Goal: Answer question/provide support: Share knowledge or assist other users

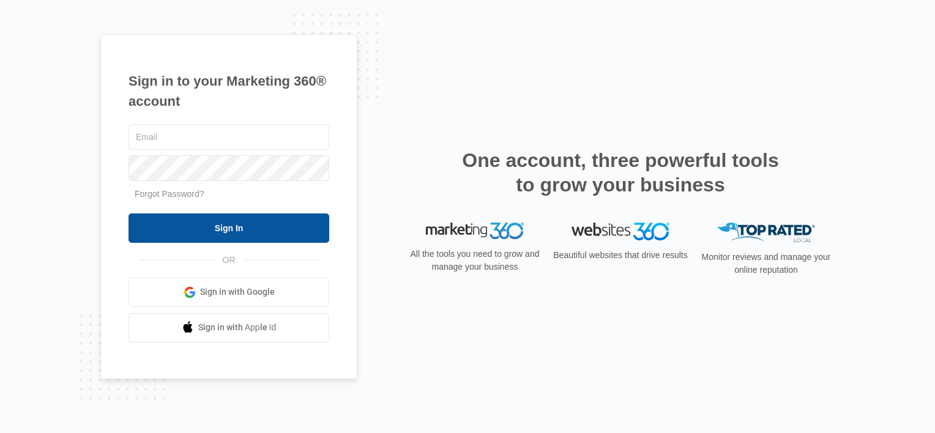
type input "Ajolly@edgeford.com"
click at [291, 216] on input "Sign In" at bounding box center [228, 227] width 201 height 29
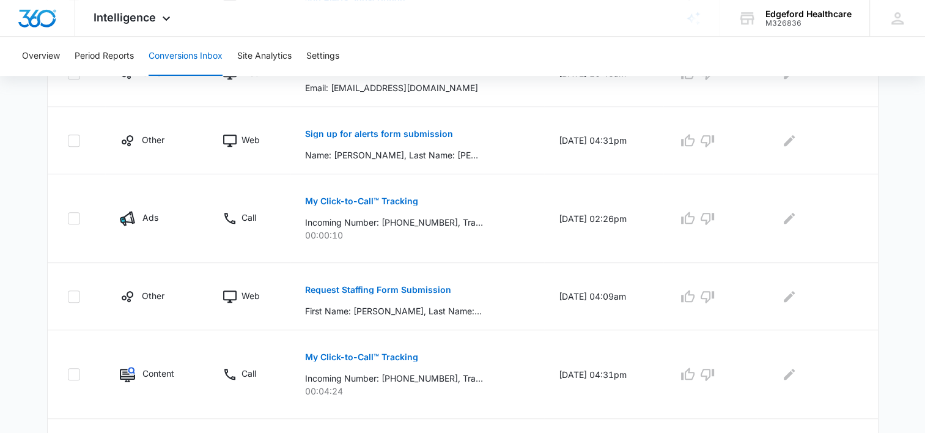
scroll to position [747, 0]
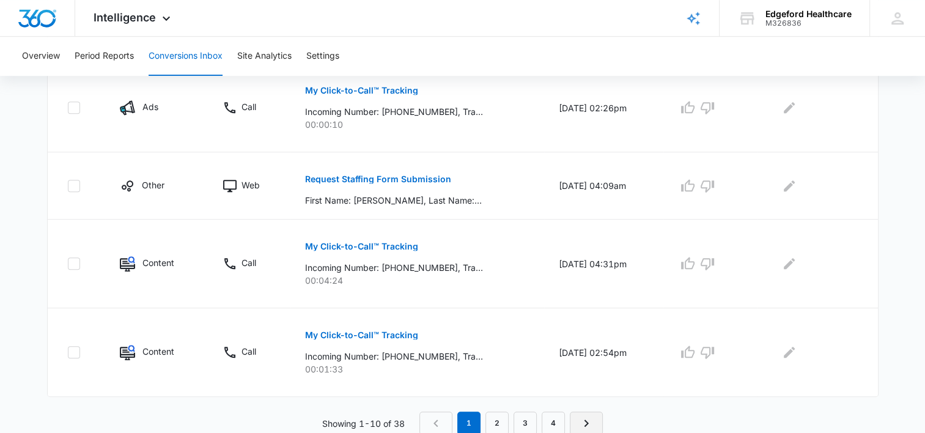
click at [596, 428] on link "Next Page" at bounding box center [586, 423] width 33 height 23
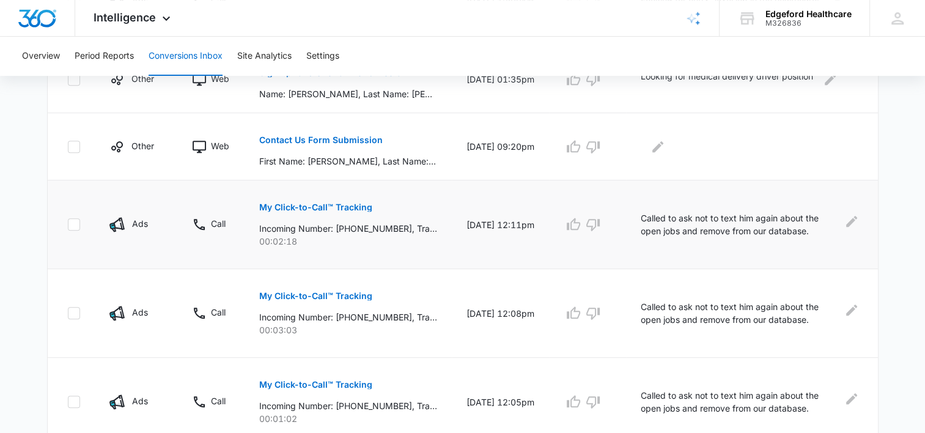
scroll to position [811, 0]
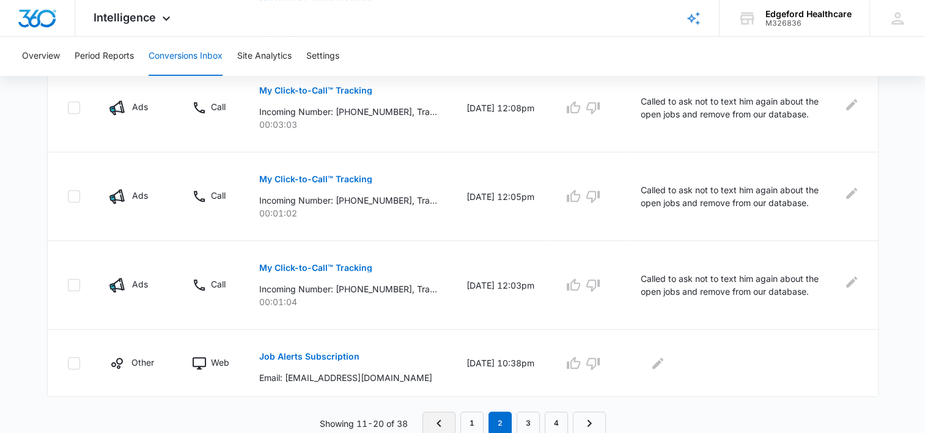
click at [429, 422] on link "Previous Page" at bounding box center [439, 423] width 33 height 23
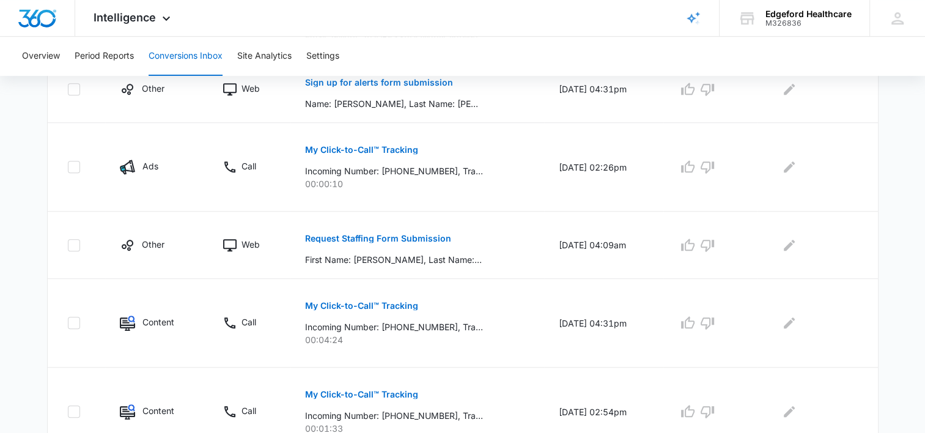
scroll to position [747, 0]
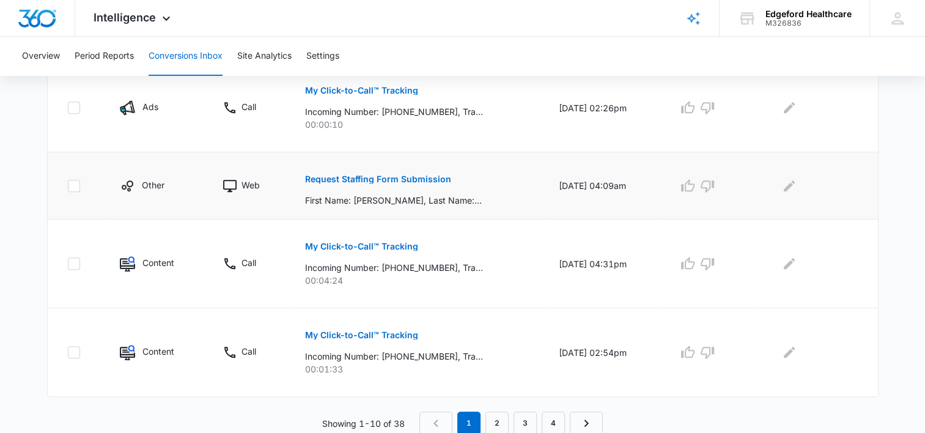
click at [382, 182] on button "Request Staffing Form Submission" at bounding box center [378, 179] width 146 height 29
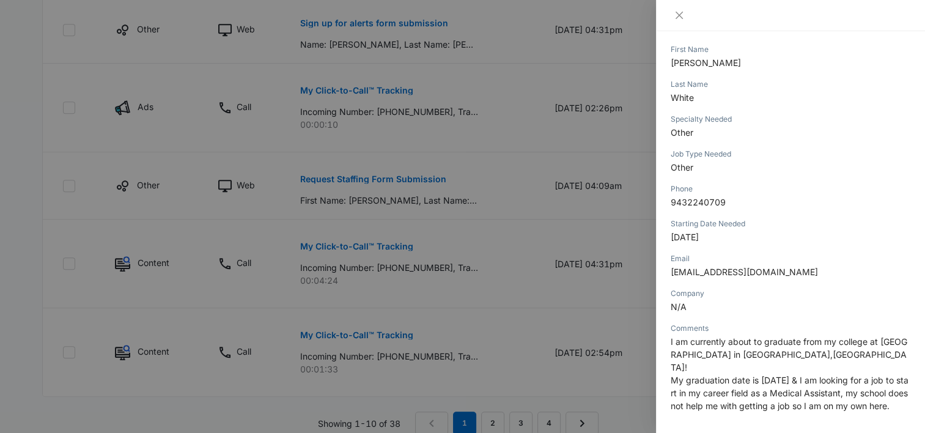
scroll to position [183, 0]
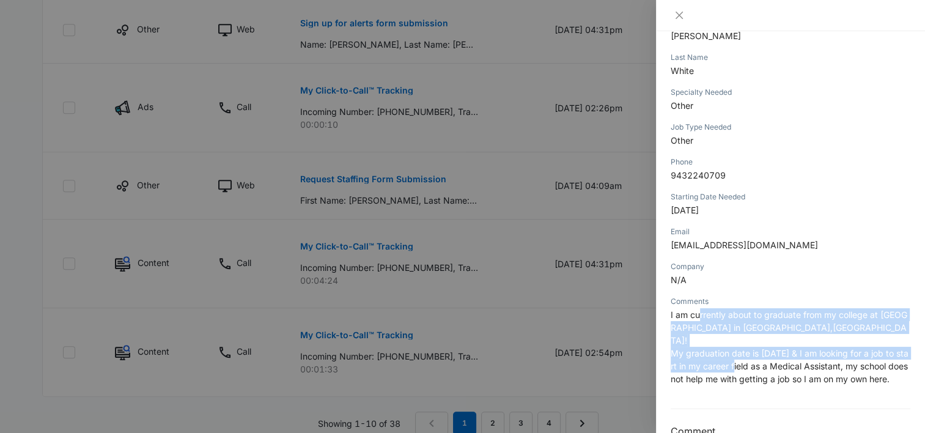
drag, startPoint x: 698, startPoint y: 320, endPoint x: 754, endPoint y: 358, distance: 67.0
click at [754, 358] on p "I am currently about to graduate from my college at [GEOGRAPHIC_DATA] in [GEOGR…" at bounding box center [791, 346] width 240 height 77
click at [754, 358] on span "My graduation date is [DATE] & I am looking for a job to start in my career fie…" at bounding box center [790, 366] width 238 height 36
click at [709, 321] on p "I am currently about to graduate from my college at [GEOGRAPHIC_DATA] in [GEOGR…" at bounding box center [791, 346] width 240 height 77
drag, startPoint x: 698, startPoint y: 328, endPoint x: 729, endPoint y: 356, distance: 41.6
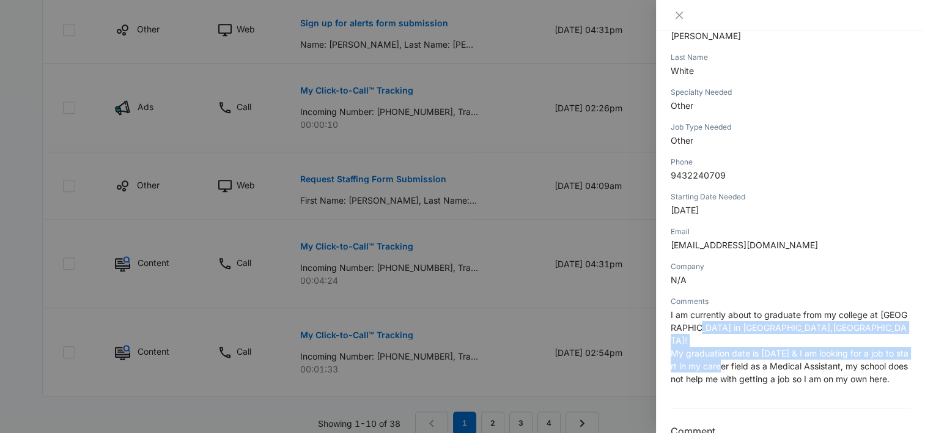
click at [729, 356] on p "I am currently about to graduate from my college at [GEOGRAPHIC_DATA] in [GEOGR…" at bounding box center [791, 346] width 240 height 77
click at [729, 356] on span "My graduation date is [DATE] & I am looking for a job to start in my career fie…" at bounding box center [790, 366] width 238 height 36
click at [714, 356] on span "My graduation date is [DATE] & I am looking for a job to start in my career fie…" at bounding box center [790, 366] width 238 height 36
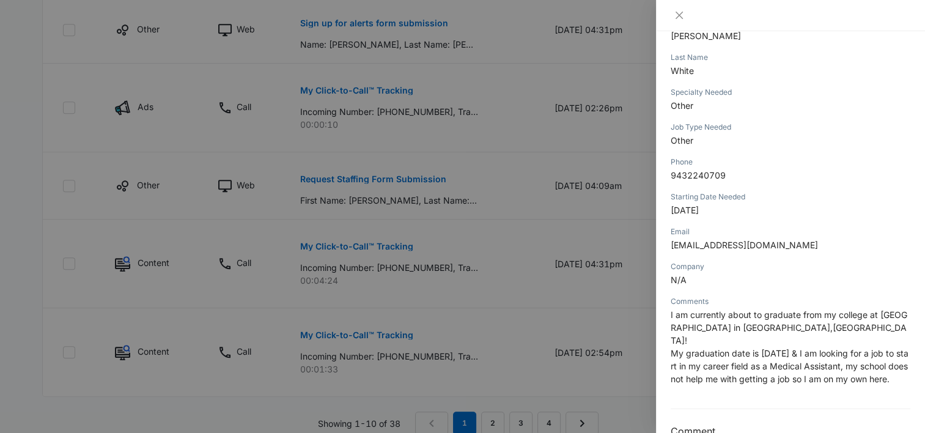
drag, startPoint x: 702, startPoint y: 352, endPoint x: 735, endPoint y: 379, distance: 42.2
click at [735, 379] on p "I am currently about to graduate from my college at [GEOGRAPHIC_DATA] in [GEOGR…" at bounding box center [791, 346] width 240 height 77
click at [725, 374] on p "I am currently about to graduate from my college at [GEOGRAPHIC_DATA] in [GEOGR…" at bounding box center [791, 346] width 240 height 77
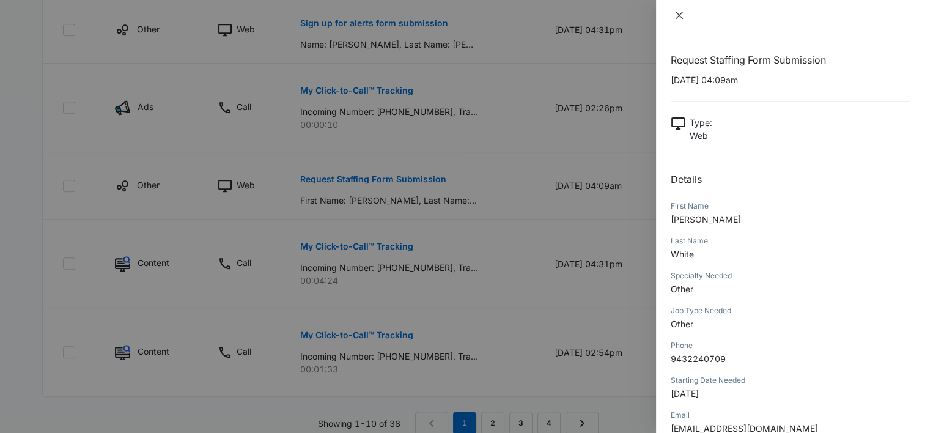
click at [673, 14] on button "Close" at bounding box center [679, 15] width 17 height 11
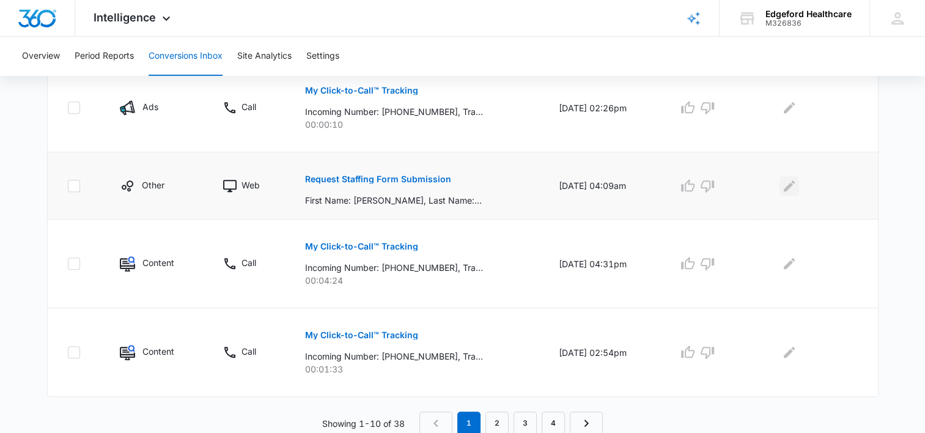
click at [797, 188] on icon "Edit Comments" at bounding box center [789, 186] width 15 height 15
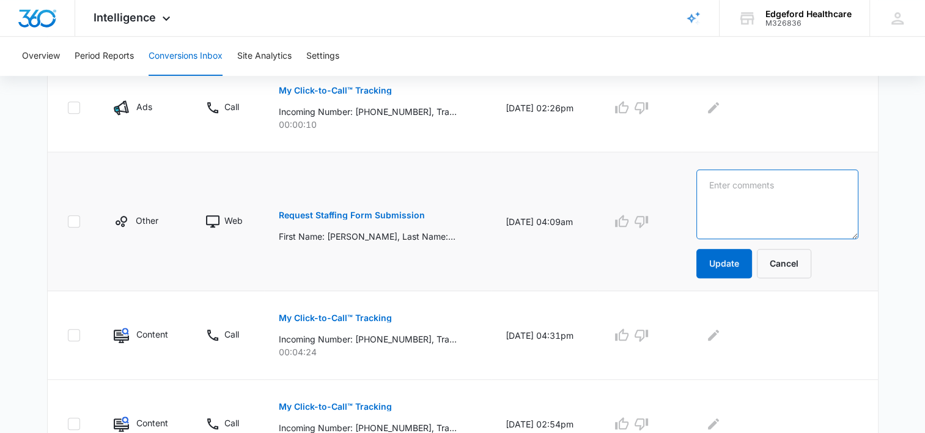
click at [726, 232] on textarea at bounding box center [778, 204] width 162 height 70
type textarea "e"
type textarea "m"
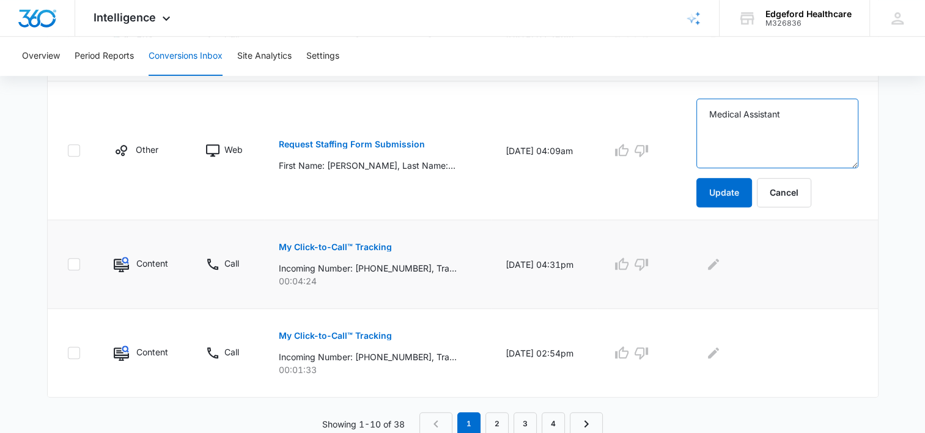
type textarea "Medical Assistant"
click at [347, 243] on p "My Click-to-Call™ Tracking" at bounding box center [335, 247] width 113 height 9
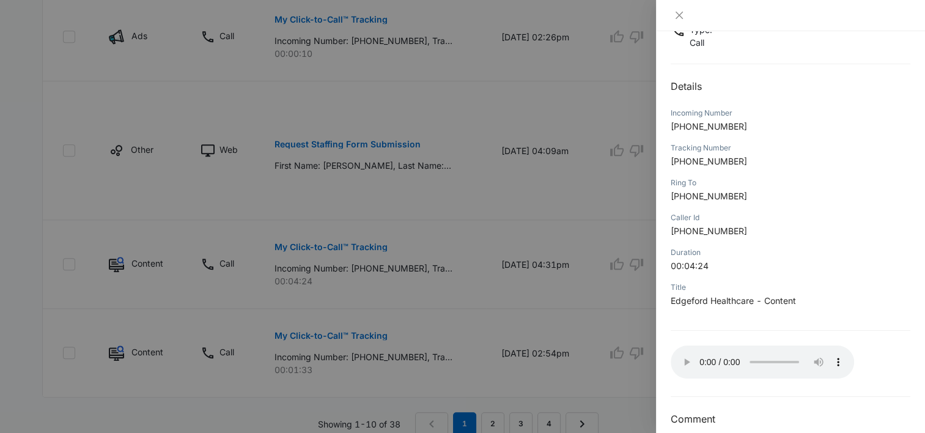
scroll to position [110, 0]
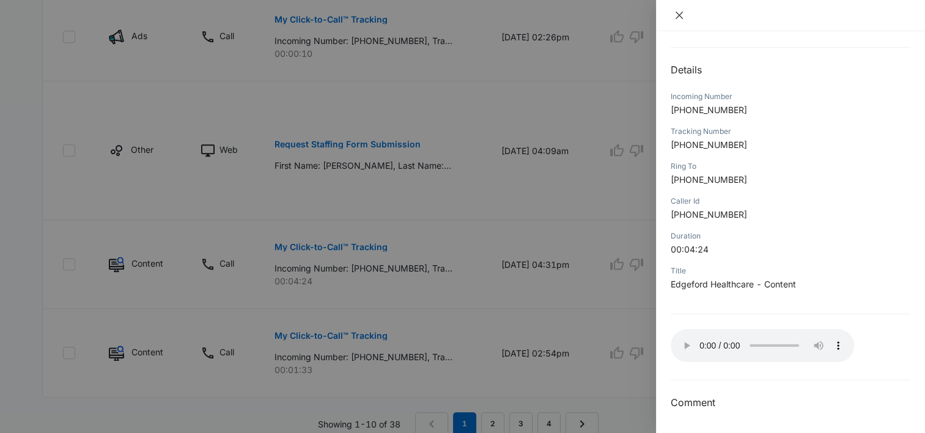
click at [682, 14] on icon "close" at bounding box center [680, 15] width 10 height 10
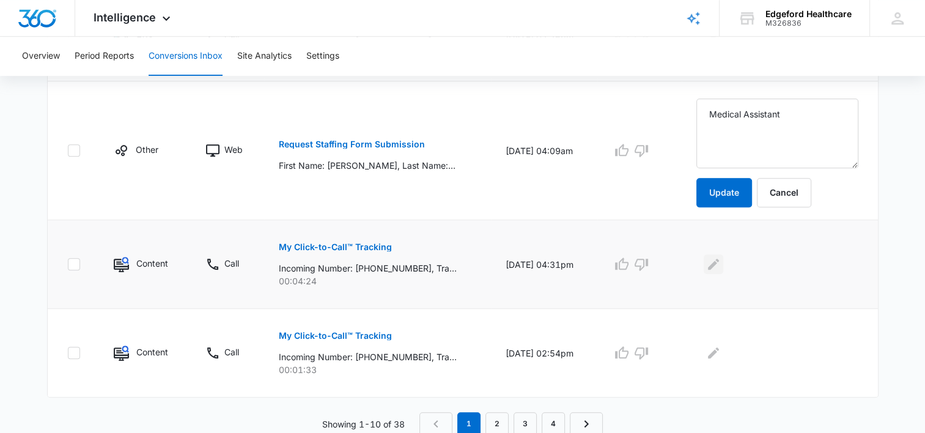
click at [721, 262] on icon "Edit Comments" at bounding box center [713, 264] width 15 height 15
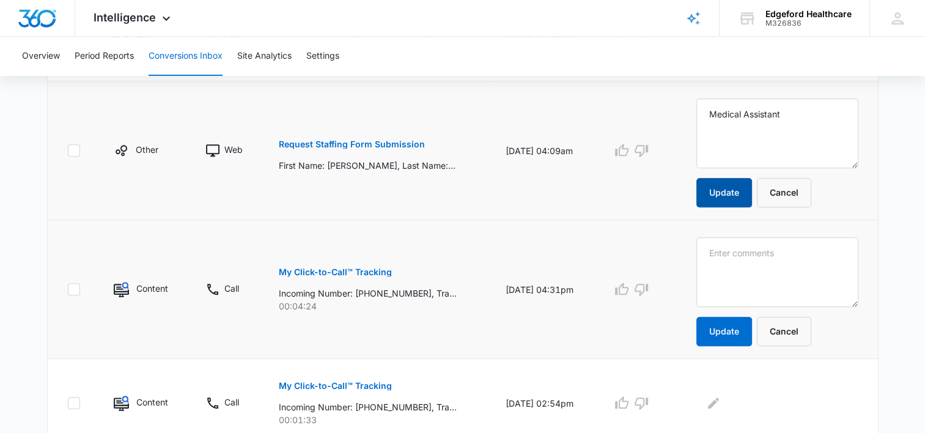
click at [744, 180] on button "Update" at bounding box center [725, 192] width 56 height 29
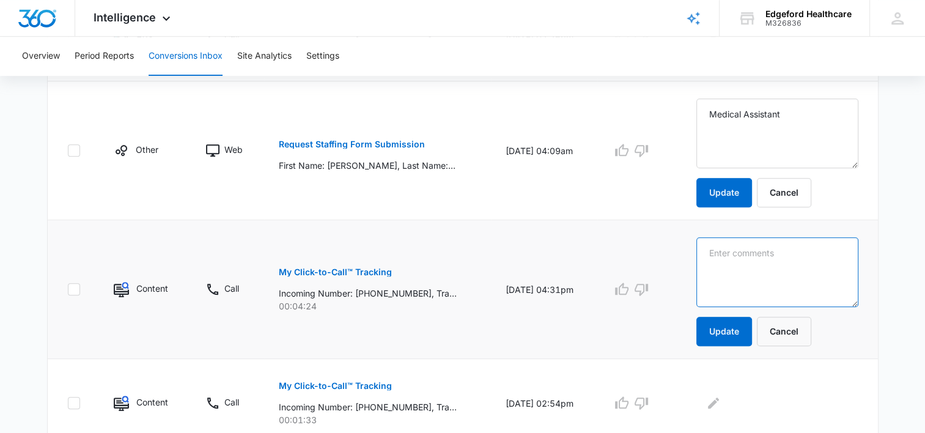
click at [733, 168] on textarea at bounding box center [778, 133] width 162 height 70
type textarea "Employment Verification"
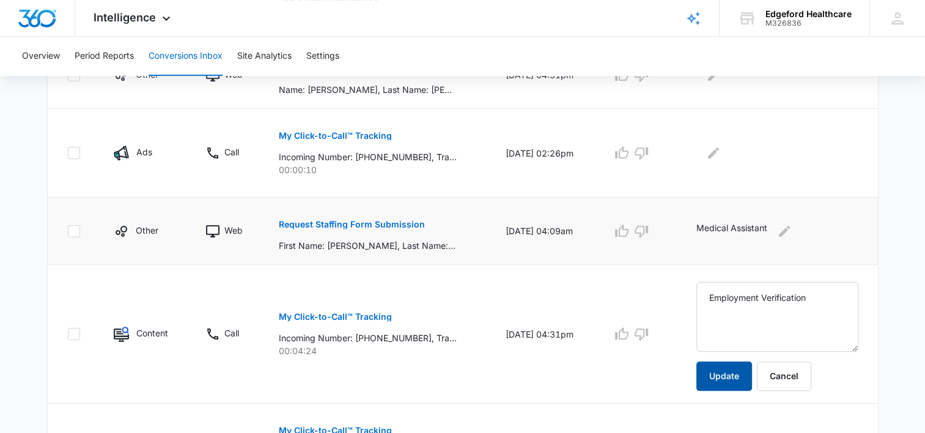
scroll to position [673, 0]
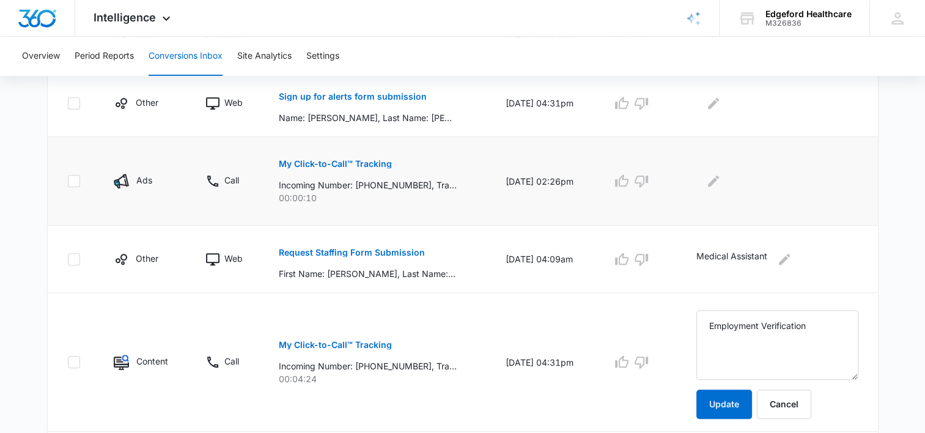
click at [356, 160] on p "My Click-to-Call™ Tracking" at bounding box center [335, 164] width 113 height 9
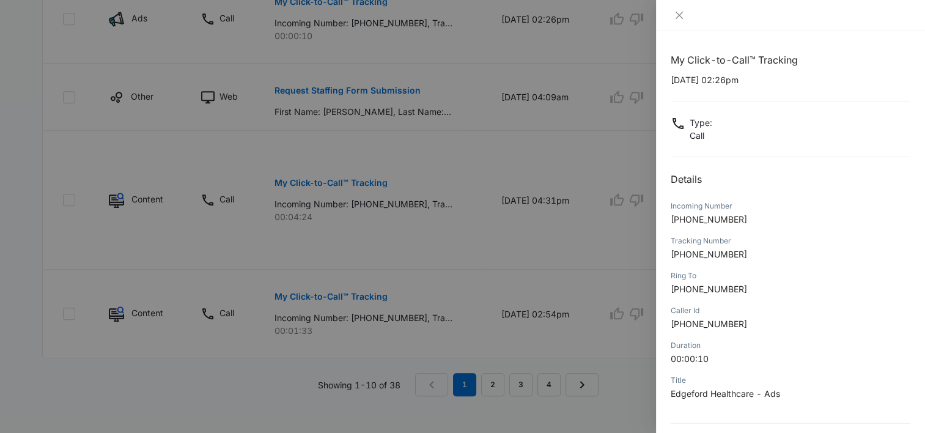
scroll to position [110, 0]
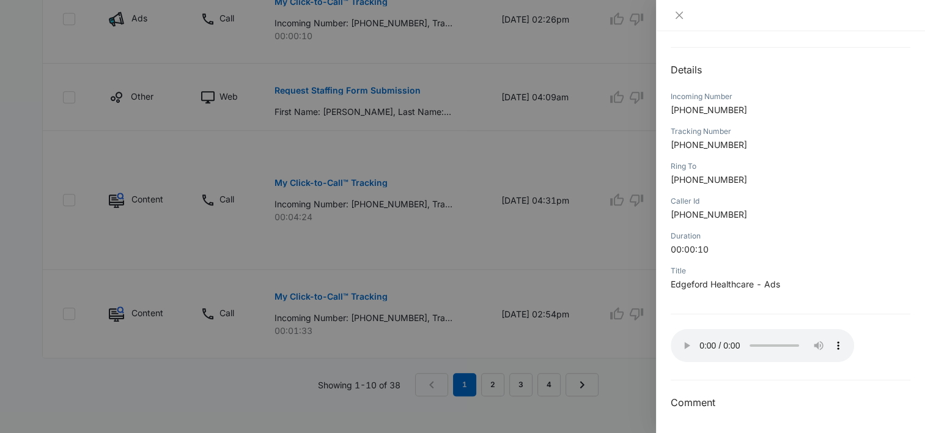
click at [675, 29] on div at bounding box center [790, 15] width 269 height 31
click at [684, 13] on button "Close" at bounding box center [679, 15] width 17 height 11
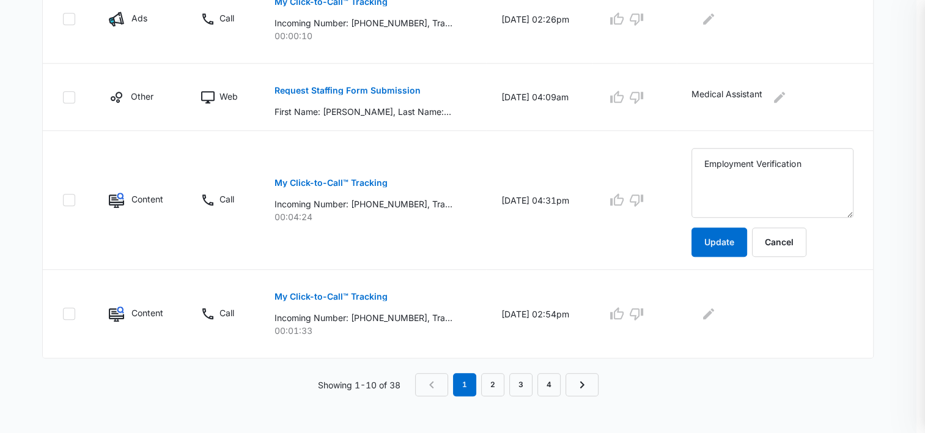
scroll to position [797, 0]
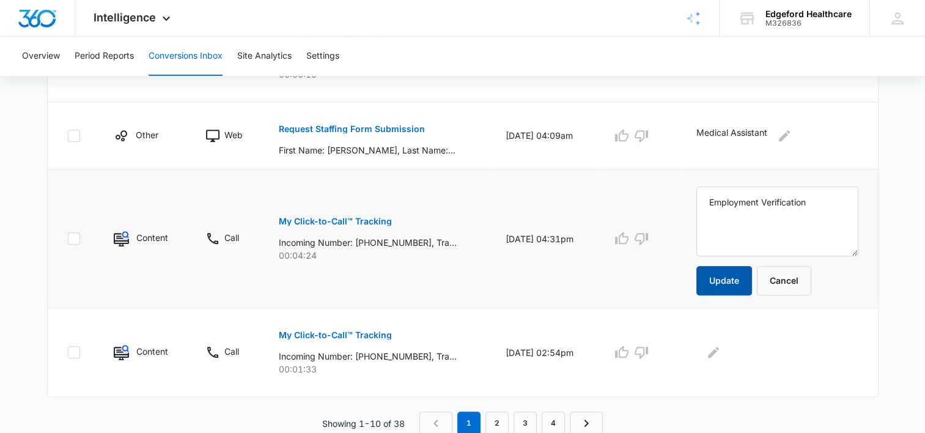
click at [716, 287] on button "Update" at bounding box center [725, 280] width 56 height 29
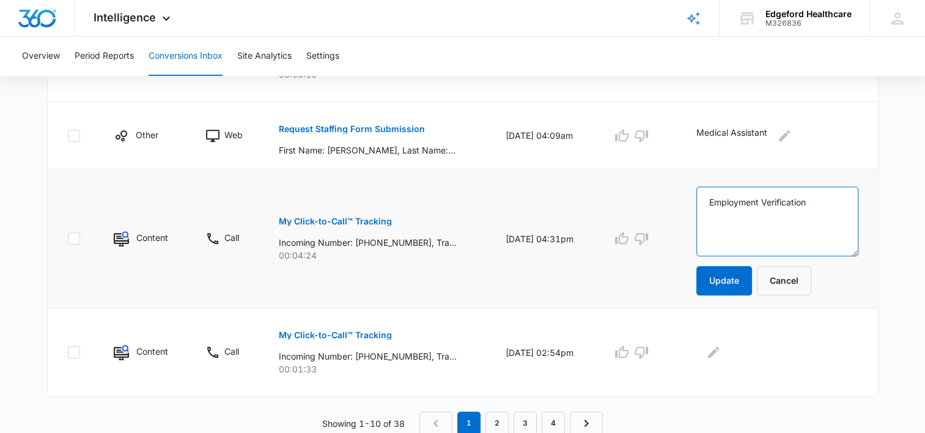
click at [785, 210] on textarea "Employment Verification" at bounding box center [778, 222] width 162 height 70
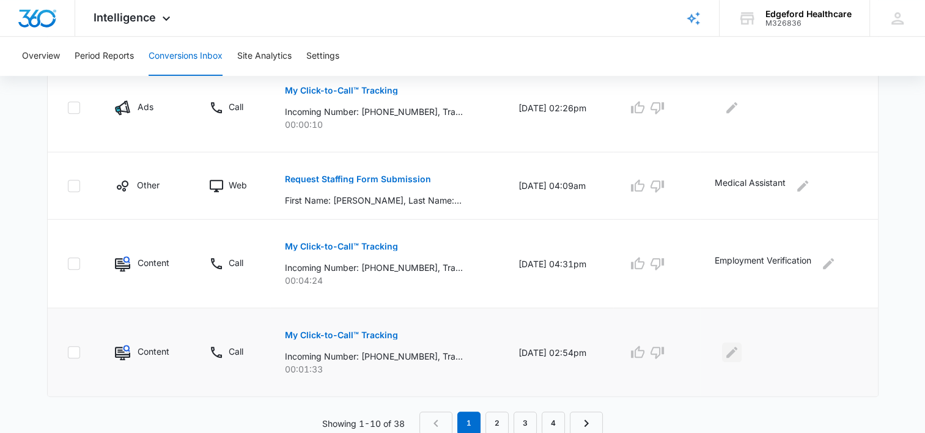
click at [731, 345] on icon "Edit Comments" at bounding box center [732, 352] width 15 height 15
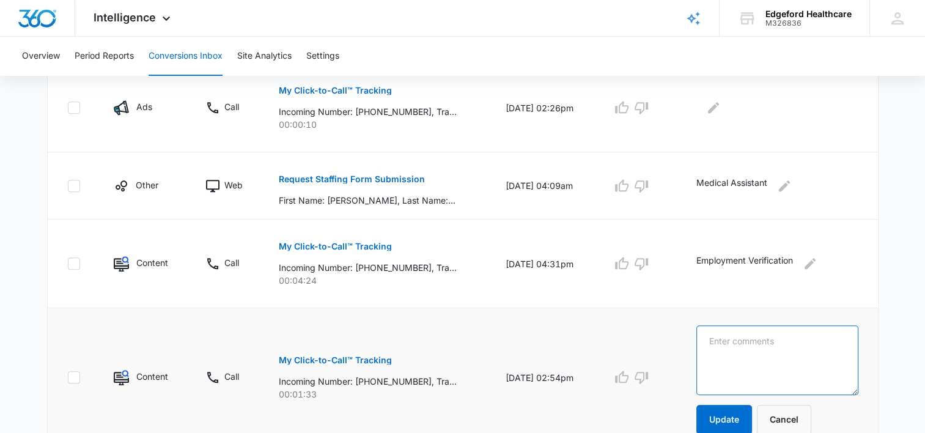
click at [731, 344] on textarea at bounding box center [778, 360] width 162 height 70
paste textarea "Employment Verification"
type textarea "Employment Verification"
click at [729, 409] on button "Update" at bounding box center [725, 419] width 56 height 29
click at [347, 358] on p "My Click-to-Call™ Tracking" at bounding box center [335, 360] width 113 height 9
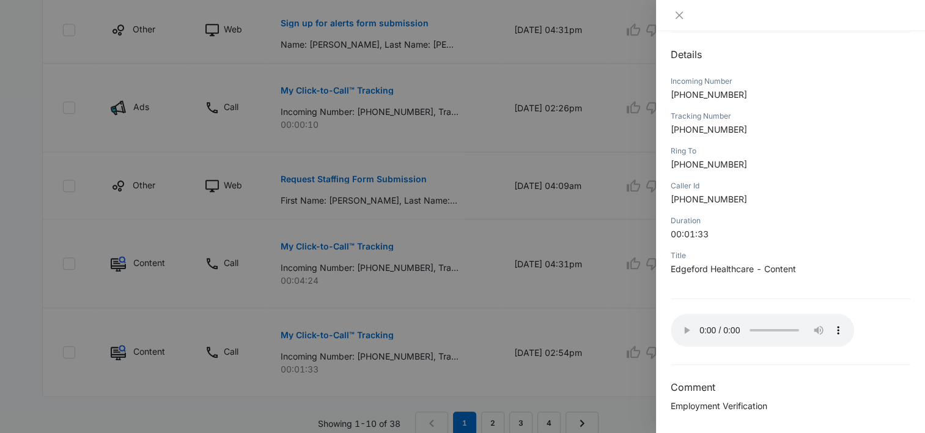
scroll to position [127, 0]
click at [678, 20] on button "Close" at bounding box center [679, 15] width 17 height 11
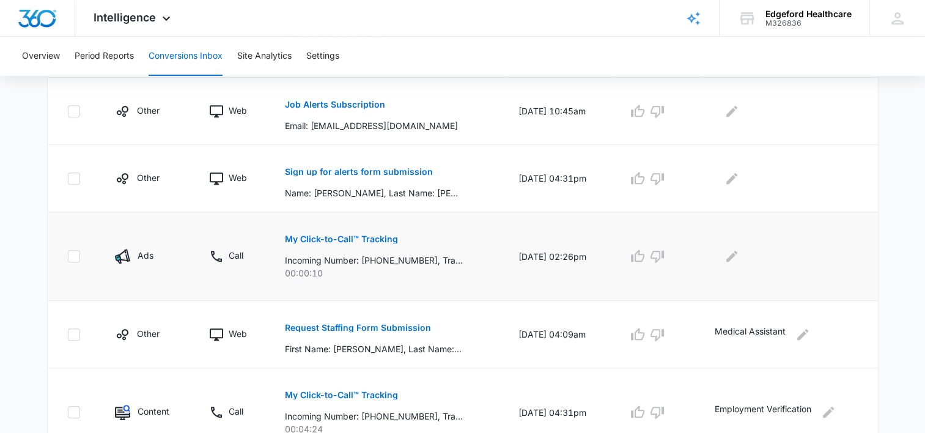
scroll to position [747, 0]
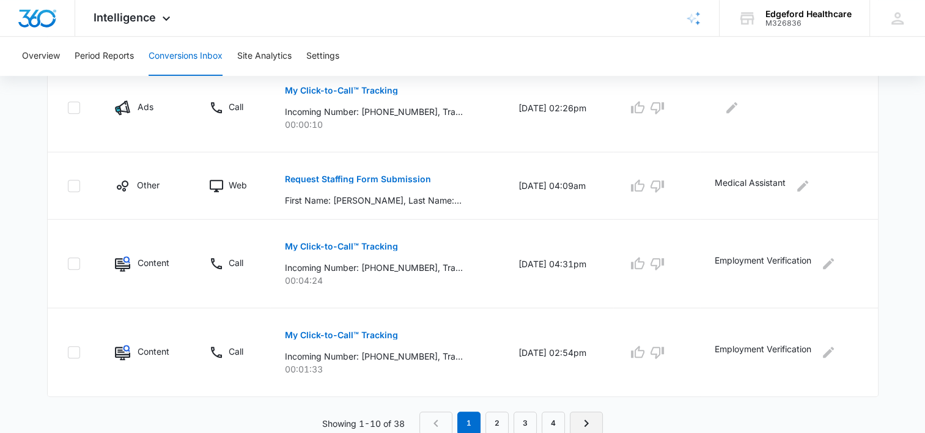
click at [595, 413] on link "Next Page" at bounding box center [586, 423] width 33 height 23
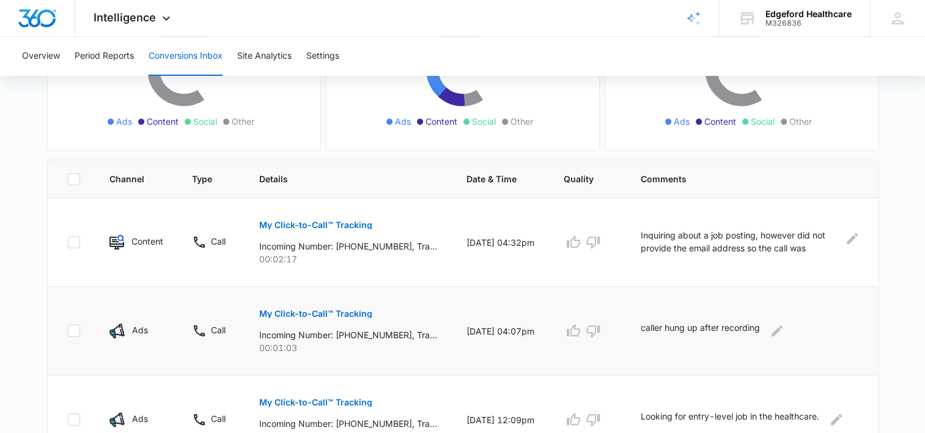
scroll to position [188, 0]
drag, startPoint x: 672, startPoint y: 336, endPoint x: 702, endPoint y: 325, distance: 32.1
click at [702, 325] on p "caller hung up after recording" at bounding box center [700, 330] width 119 height 20
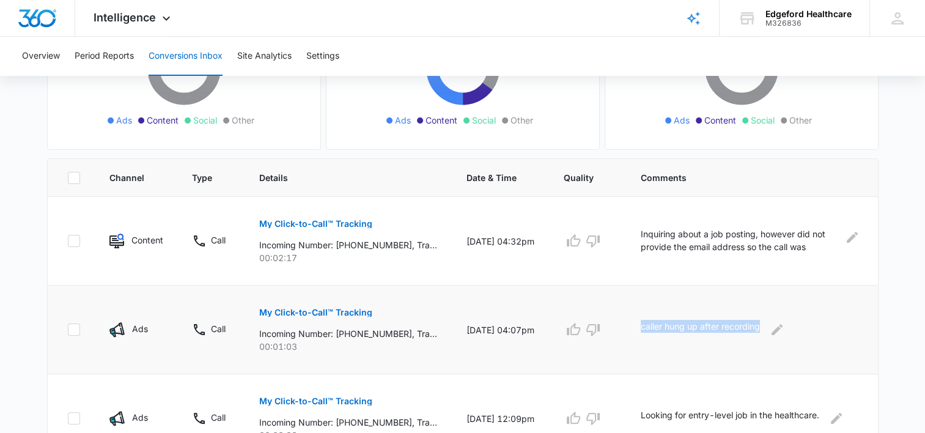
click at [702, 325] on p "caller hung up after recording" at bounding box center [700, 330] width 119 height 20
copy div "caller hung up after recording"
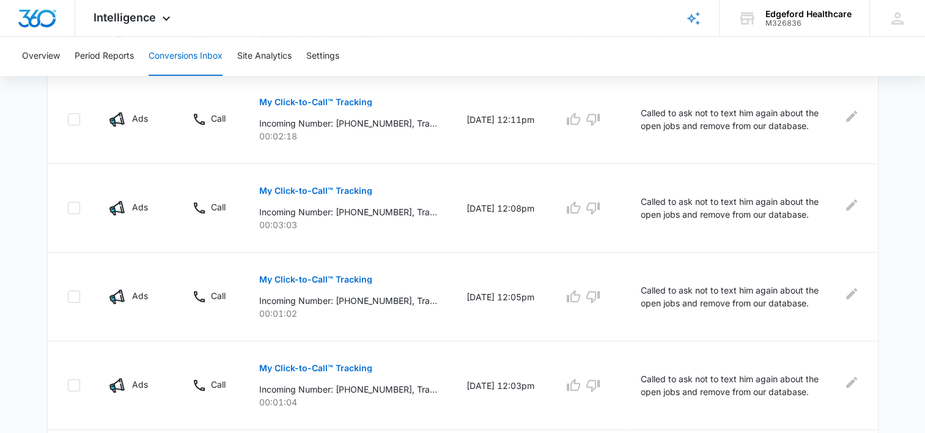
scroll to position [811, 0]
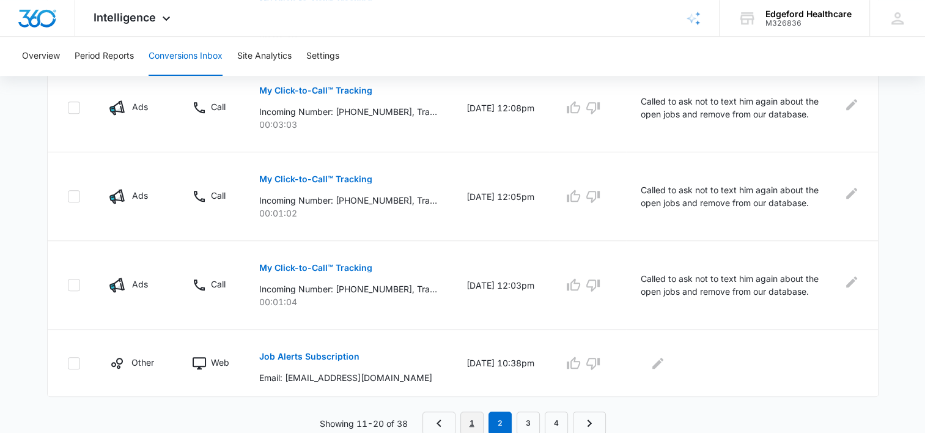
click at [478, 417] on link "1" at bounding box center [472, 423] width 23 height 23
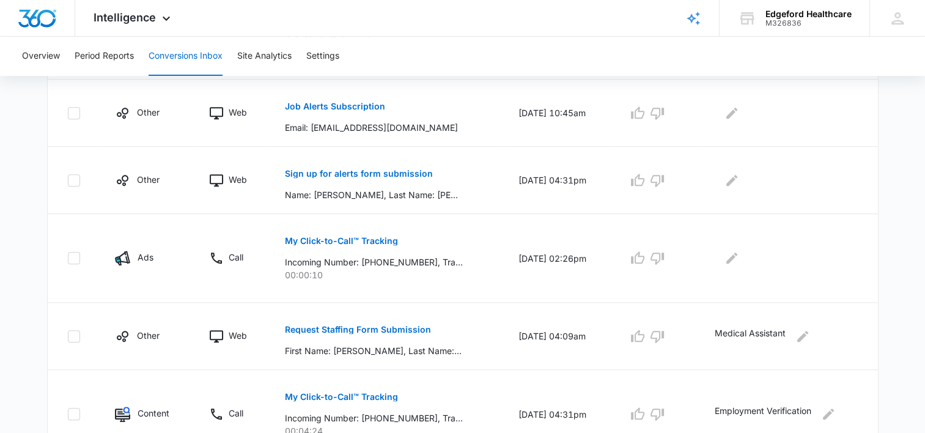
scroll to position [597, 0]
click at [734, 254] on icon "Edit Comments" at bounding box center [732, 257] width 15 height 15
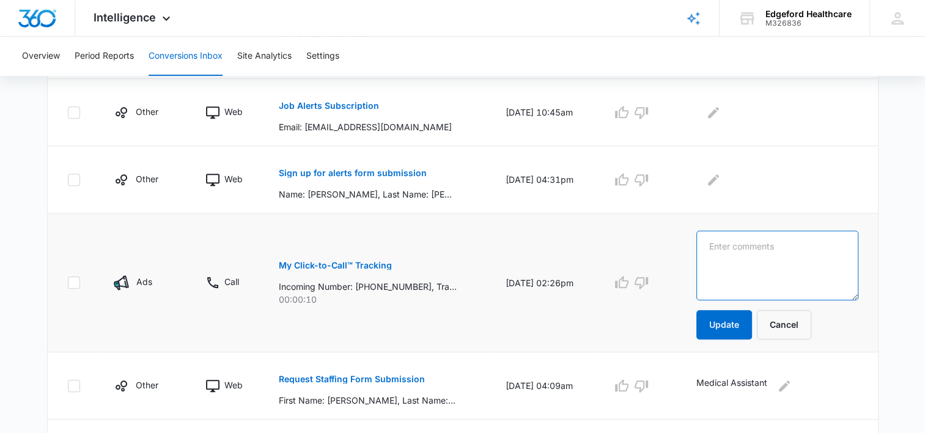
click at [760, 250] on textarea at bounding box center [778, 266] width 162 height 70
paste textarea "caller hung up after recording"
type textarea "caller hung up after recording"
click at [722, 336] on button "Update" at bounding box center [725, 324] width 56 height 29
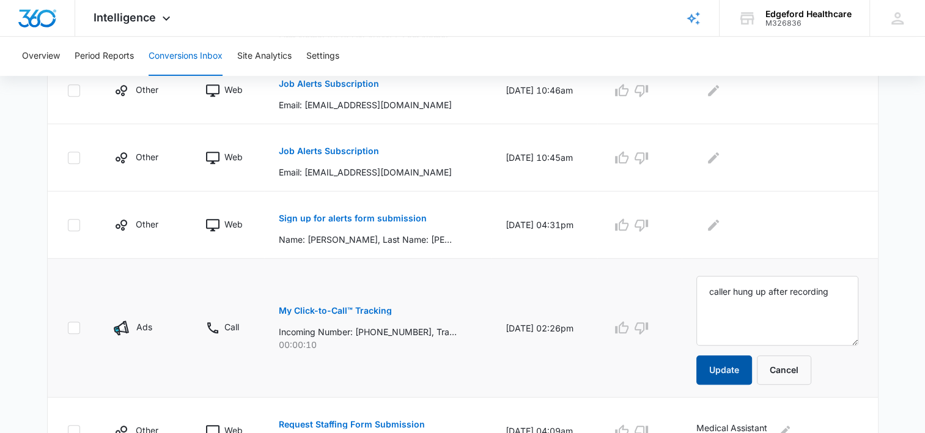
click at [752, 375] on button "Update" at bounding box center [725, 369] width 56 height 29
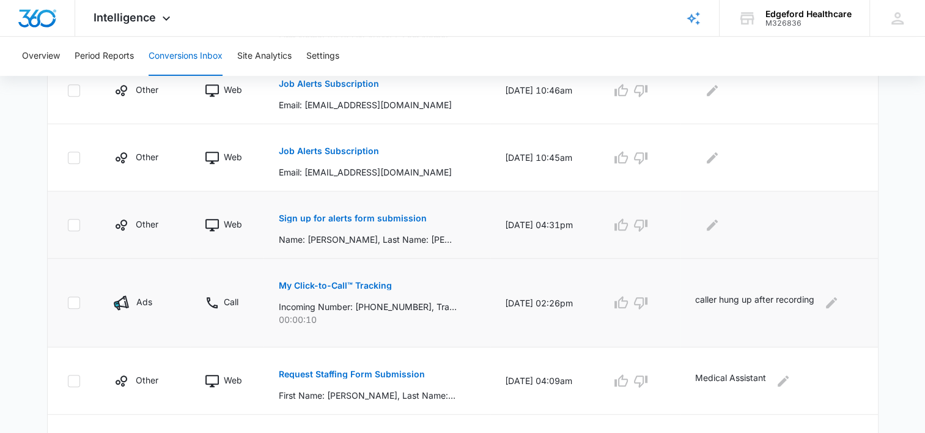
click at [358, 215] on p "Sign up for alerts form submission" at bounding box center [352, 218] width 148 height 9
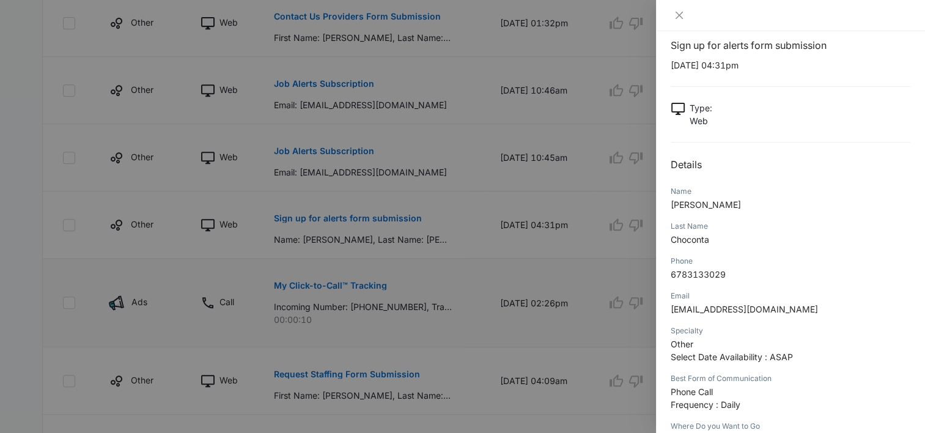
scroll to position [14, 0]
click at [671, 23] on div at bounding box center [790, 15] width 269 height 31
click at [678, 12] on icon "close" at bounding box center [680, 15] width 10 height 10
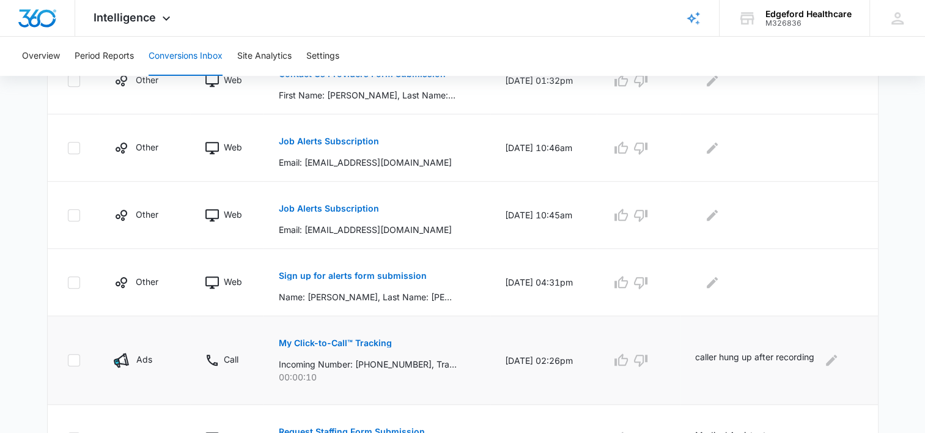
scroll to position [494, 0]
click at [313, 199] on button "Job Alerts Subscription" at bounding box center [328, 208] width 100 height 29
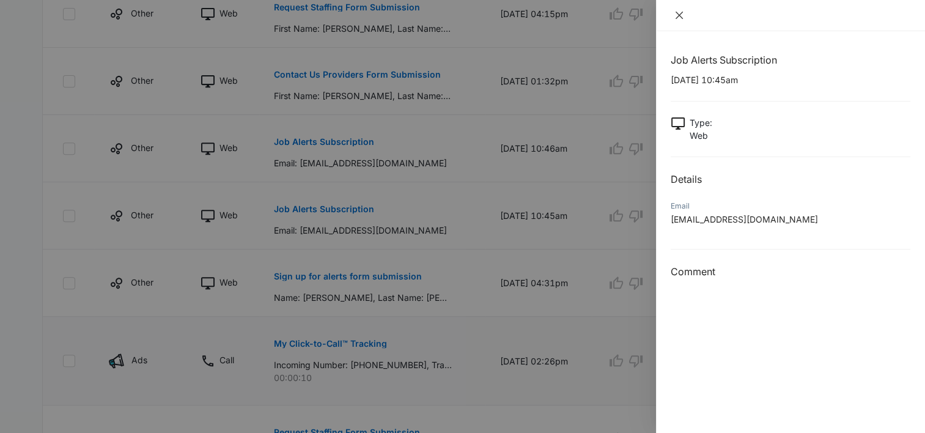
click at [678, 13] on icon "close" at bounding box center [680, 15] width 10 height 10
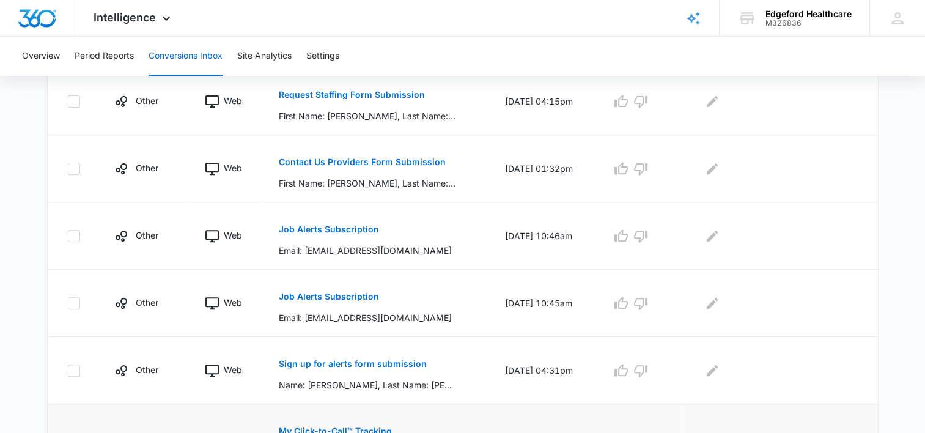
scroll to position [401, 0]
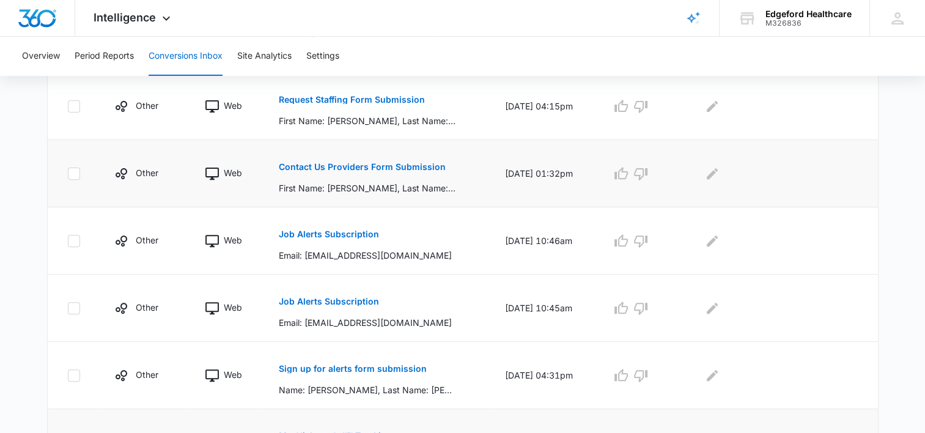
click at [383, 165] on p "Contact Us Providers Form Submission" at bounding box center [361, 167] width 167 height 9
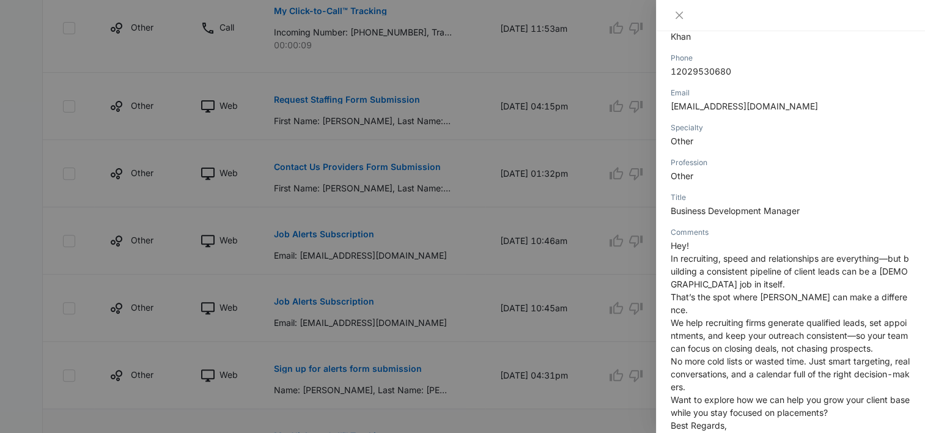
scroll to position [220, 0]
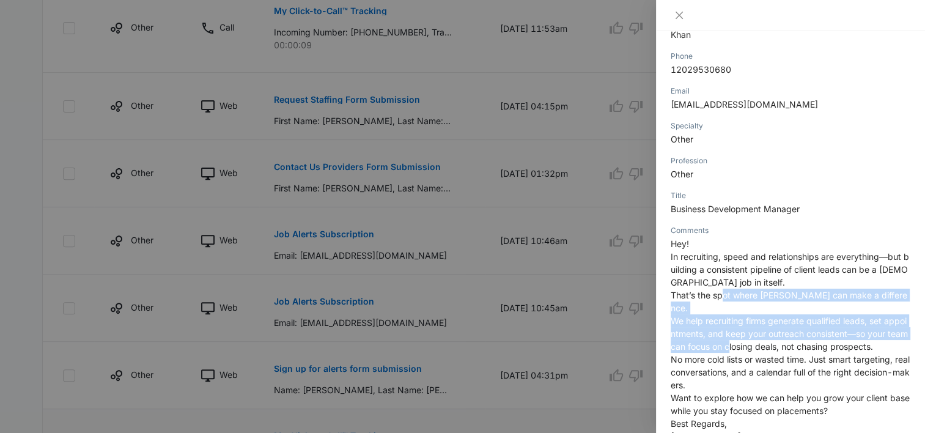
drag, startPoint x: 720, startPoint y: 291, endPoint x: 750, endPoint y: 332, distance: 51.1
click at [750, 332] on p "Hey! In recruiting, speed and relationships are everything—but building a consi…" at bounding box center [791, 352] width 240 height 231
click at [750, 332] on span "We help recruiting firms generate qualified leads, set appointments, and keep y…" at bounding box center [789, 334] width 237 height 36
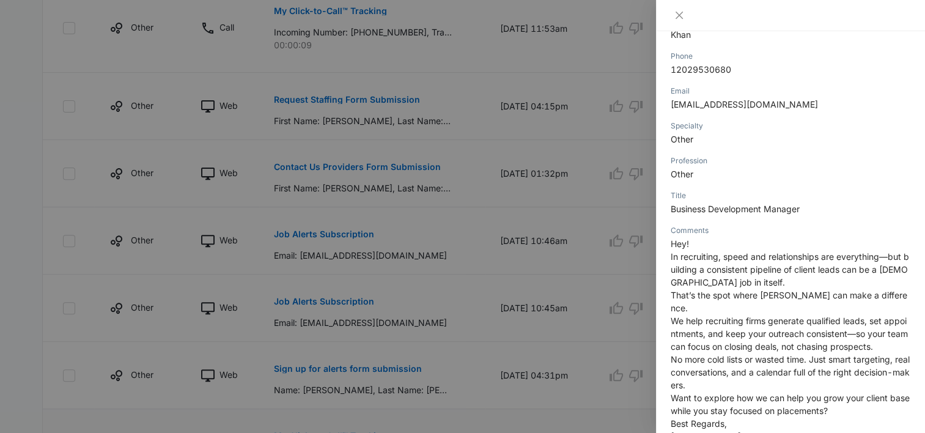
click at [733, 361] on span "No more cold lists or wasted time. Just smart targeting, real conversations, an…" at bounding box center [790, 372] width 239 height 36
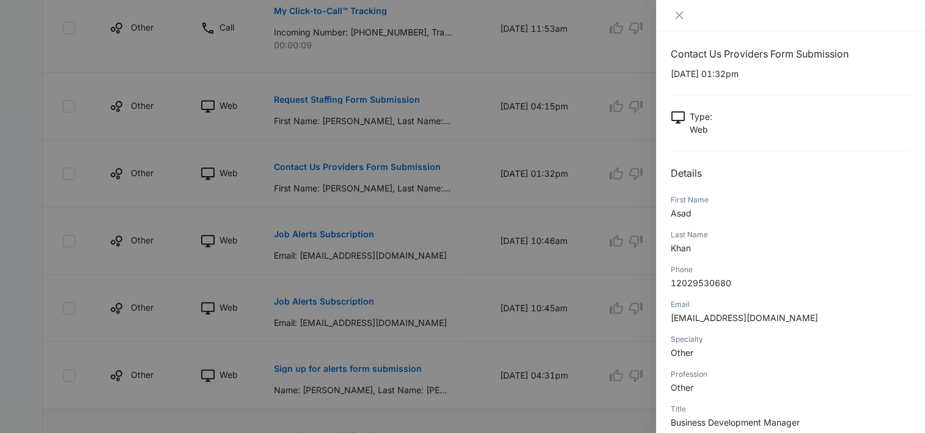
scroll to position [0, 0]
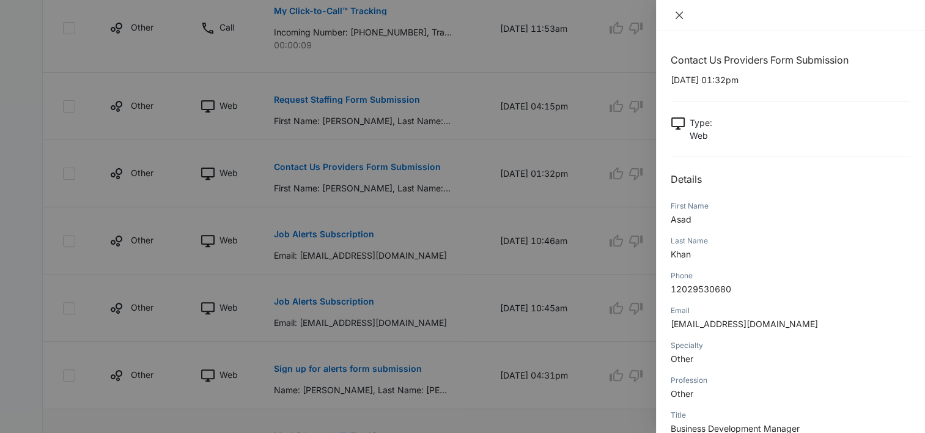
click at [676, 18] on icon "close" at bounding box center [679, 15] width 7 height 7
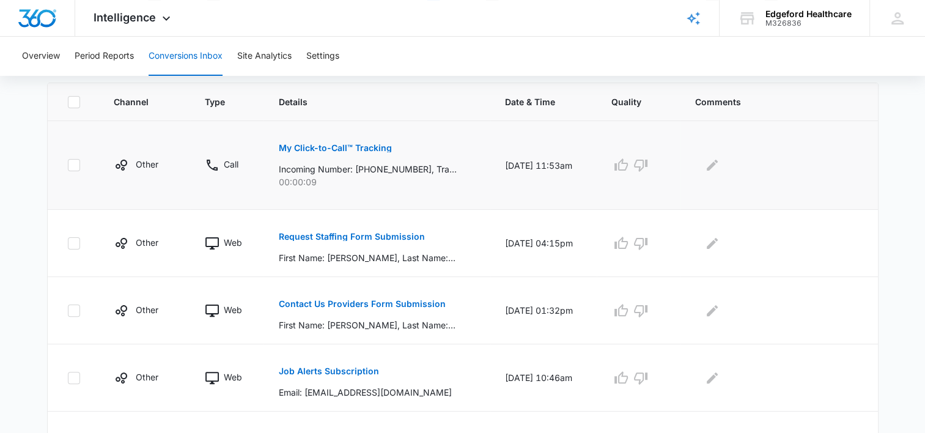
scroll to position [264, 0]
click at [342, 141] on button "My Click-to-Call™ Tracking" at bounding box center [334, 147] width 113 height 29
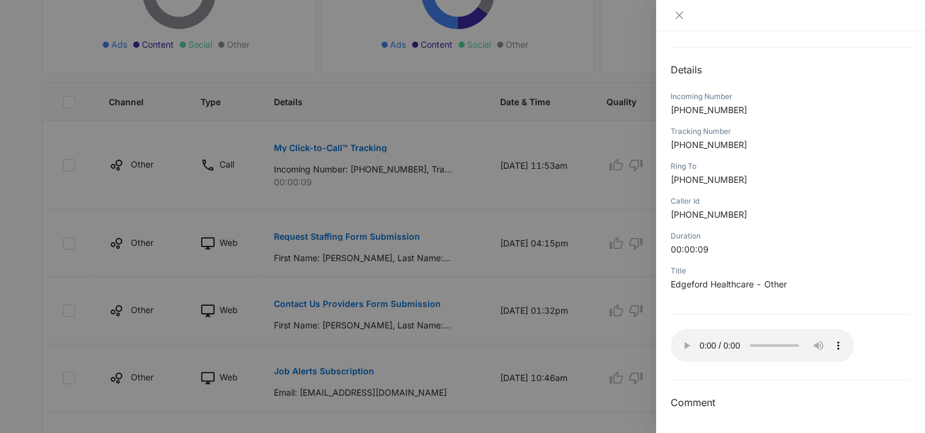
scroll to position [0, 0]
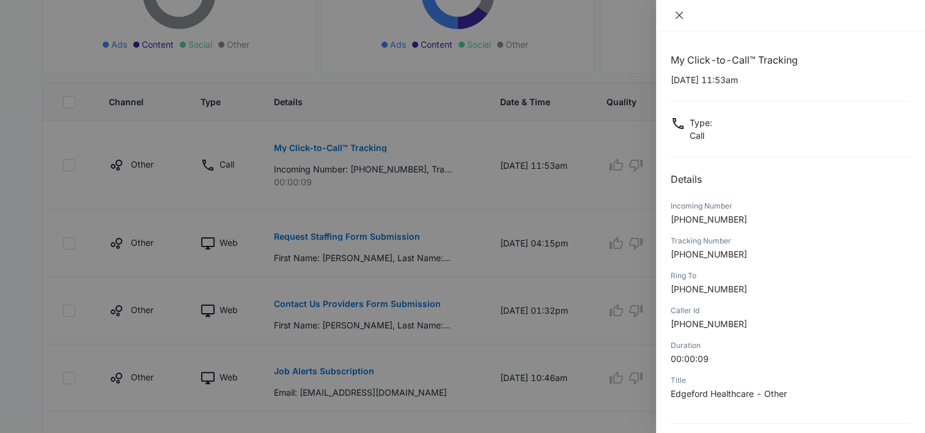
click at [681, 20] on icon "close" at bounding box center [680, 15] width 10 height 10
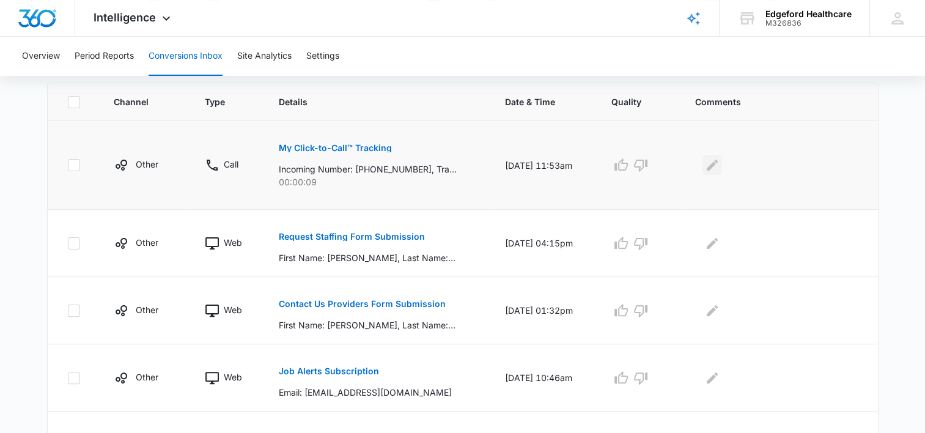
click at [718, 164] on icon "Edit Comments" at bounding box center [712, 165] width 11 height 11
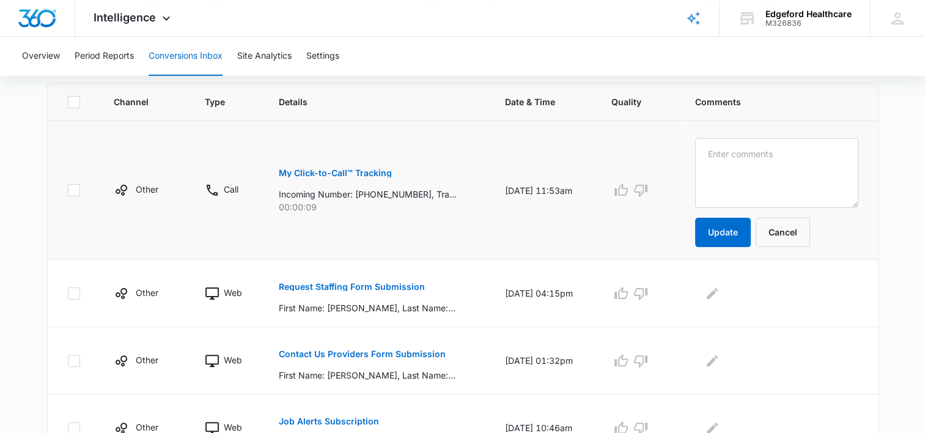
click at [695, 183] on td "Update Cancel" at bounding box center [779, 190] width 197 height 139
click at [725, 173] on textarea at bounding box center [776, 173] width 163 height 70
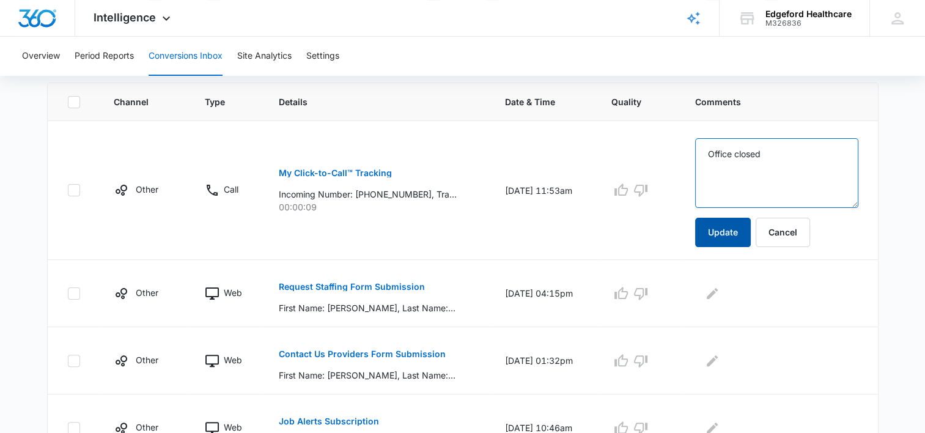
type textarea "Office closed"
click at [739, 232] on button "Update" at bounding box center [723, 232] width 56 height 29
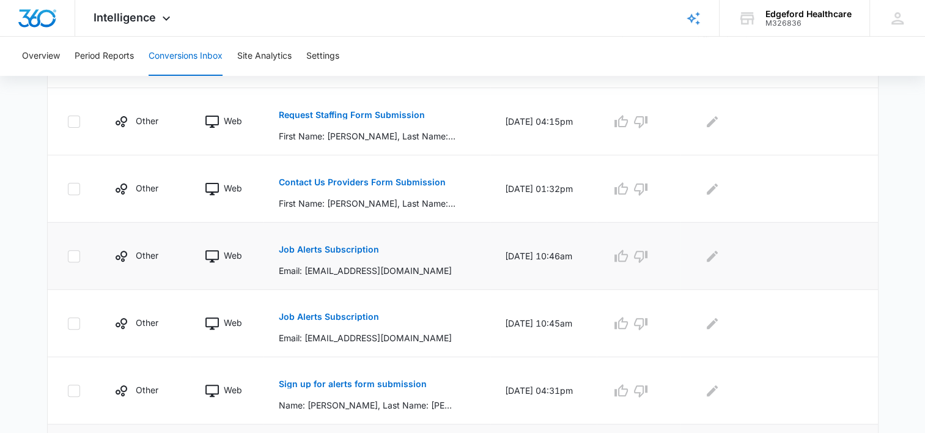
scroll to position [406, 0]
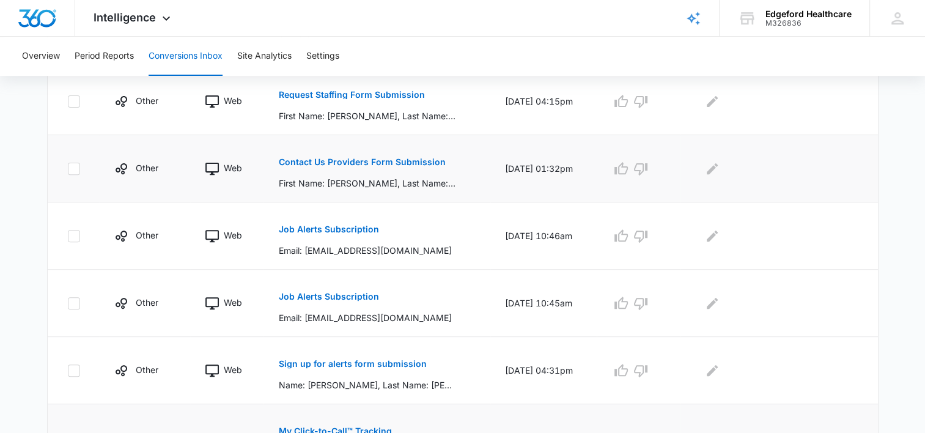
click at [323, 161] on p "Contact Us Providers Form Submission" at bounding box center [361, 162] width 167 height 9
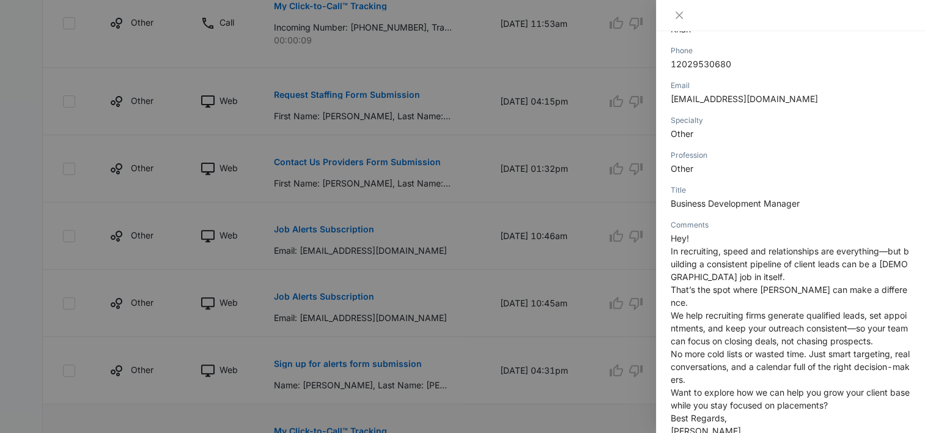
scroll to position [228, 0]
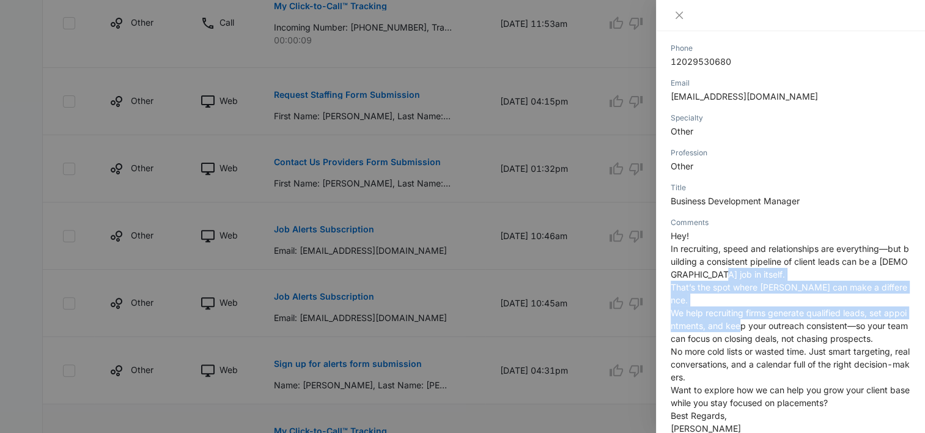
drag, startPoint x: 720, startPoint y: 270, endPoint x: 758, endPoint y: 320, distance: 62.9
click at [758, 320] on p "Hey! In recruiting, speed and relationships are everything—but building a consi…" at bounding box center [791, 344] width 240 height 231
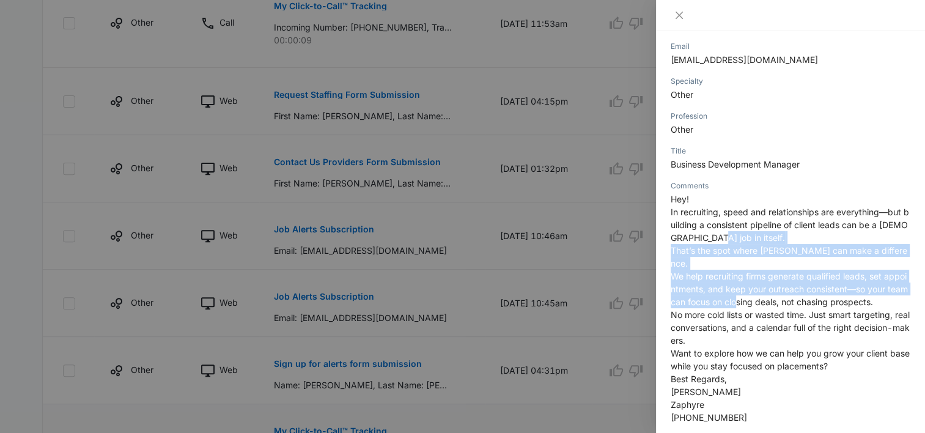
scroll to position [267, 0]
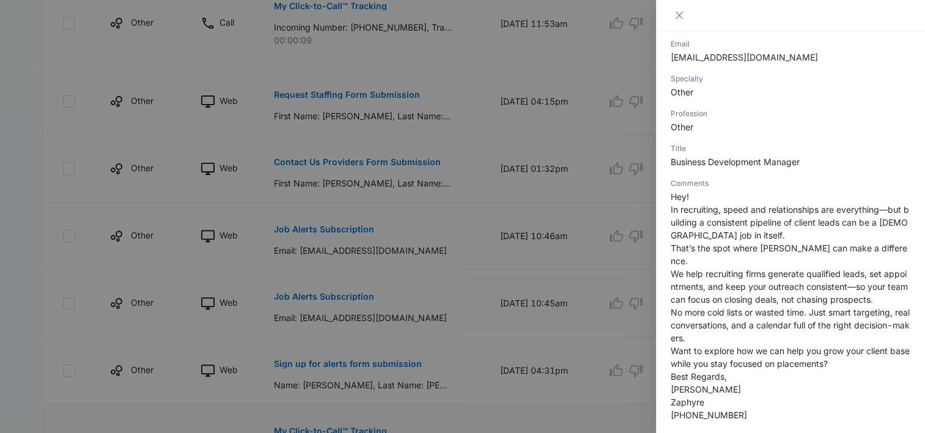
click at [705, 350] on span "Want to explore how we can help you grow your client base while you stay focuse…" at bounding box center [790, 357] width 239 height 23
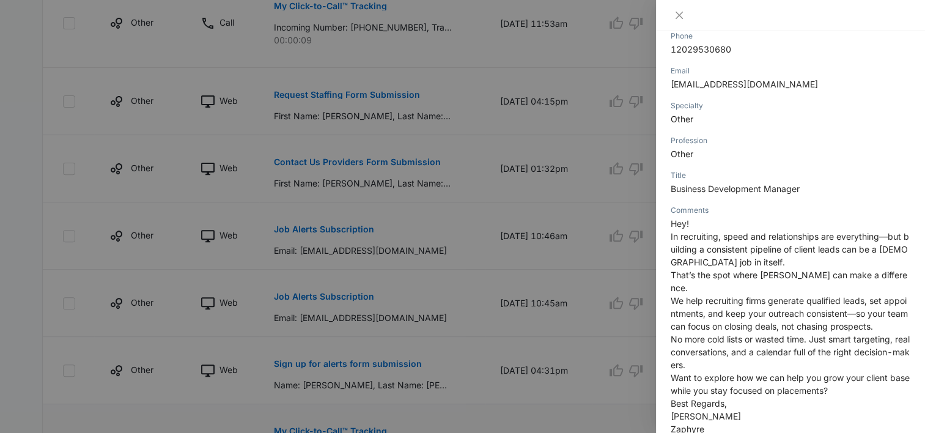
click at [735, 190] on span "Business Development Manager" at bounding box center [735, 188] width 129 height 10
copy span "Business Development Manager"
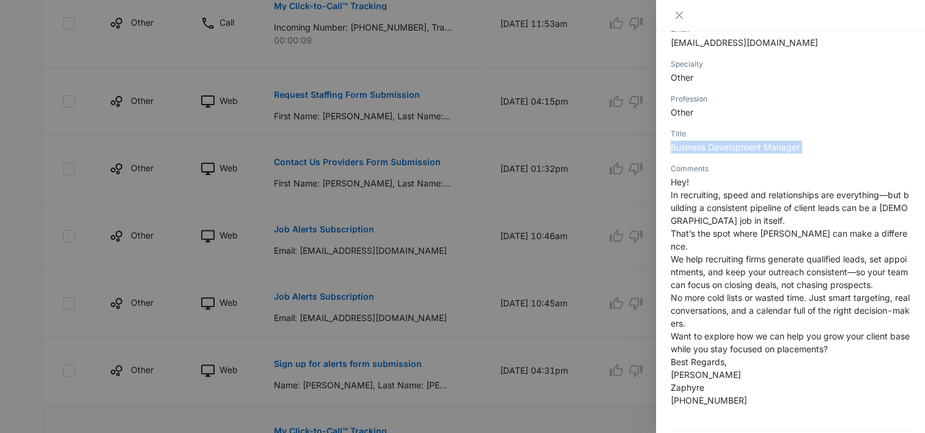
scroll to position [281, 0]
click at [707, 262] on span "We help recruiting firms generate qualified leads, set appointments, and keep y…" at bounding box center [789, 272] width 237 height 36
click at [678, 12] on icon "close" at bounding box center [680, 15] width 10 height 10
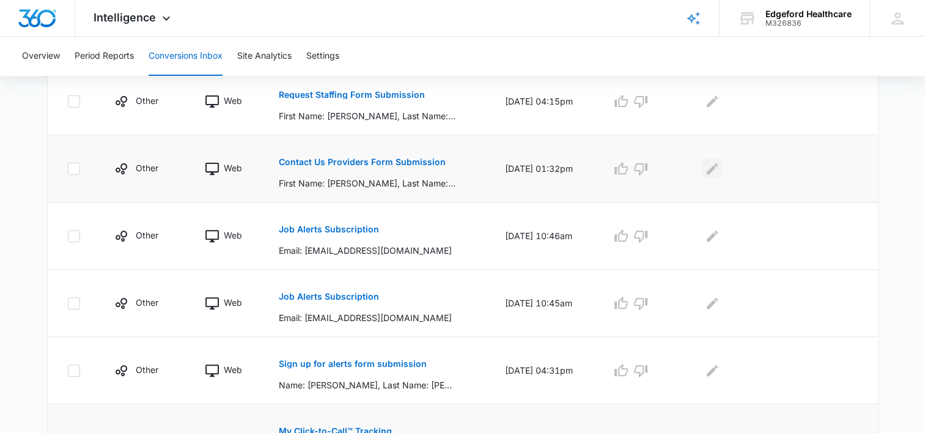
click at [714, 162] on icon "Edit Comments" at bounding box center [712, 168] width 15 height 15
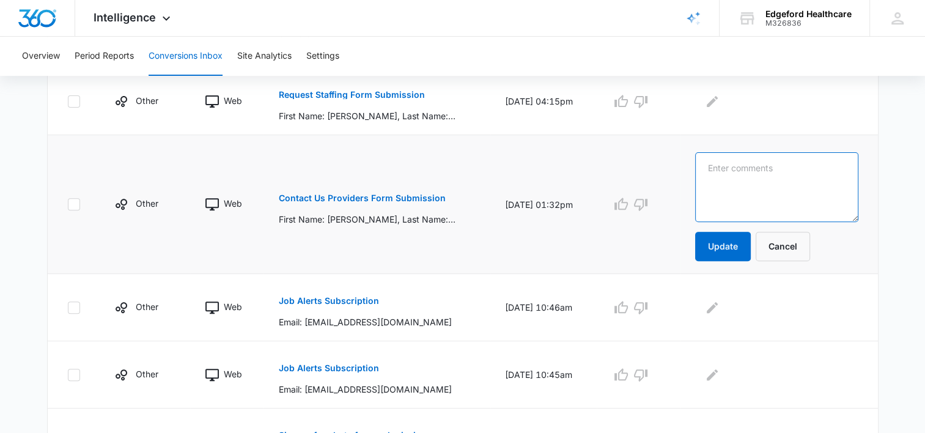
click at [714, 203] on textarea at bounding box center [776, 187] width 163 height 70
paste textarea "Business Development Manager"
type textarea "Business Development Manager-Zaphyre"
click at [730, 240] on button "Update" at bounding box center [723, 246] width 56 height 29
click at [361, 196] on p "Contact Us Providers Form Submission" at bounding box center [361, 198] width 167 height 9
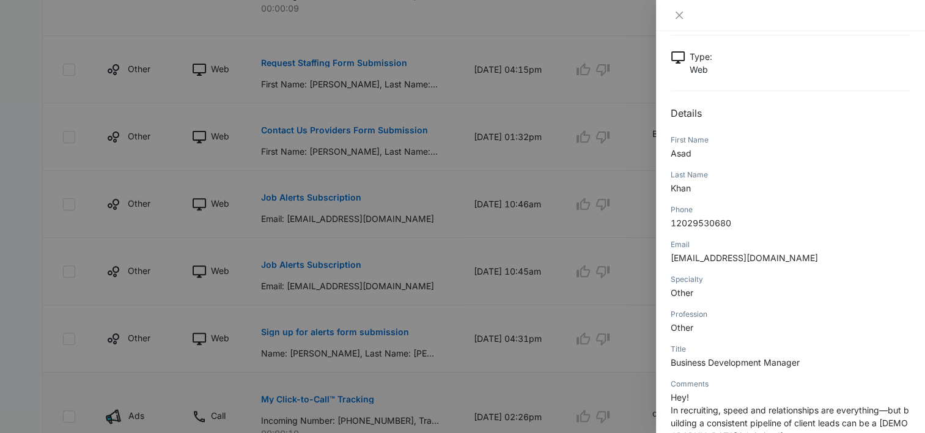
scroll to position [85, 0]
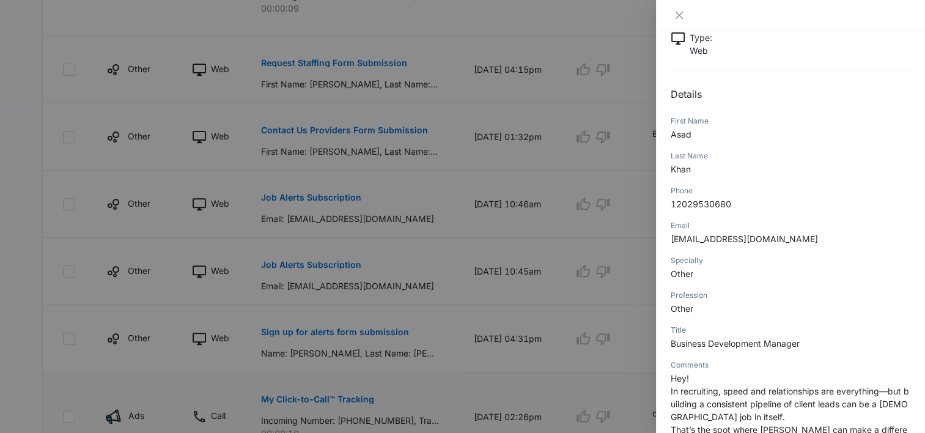
click at [681, 22] on div at bounding box center [790, 15] width 269 height 31
click at [680, 20] on icon "close" at bounding box center [680, 15] width 10 height 10
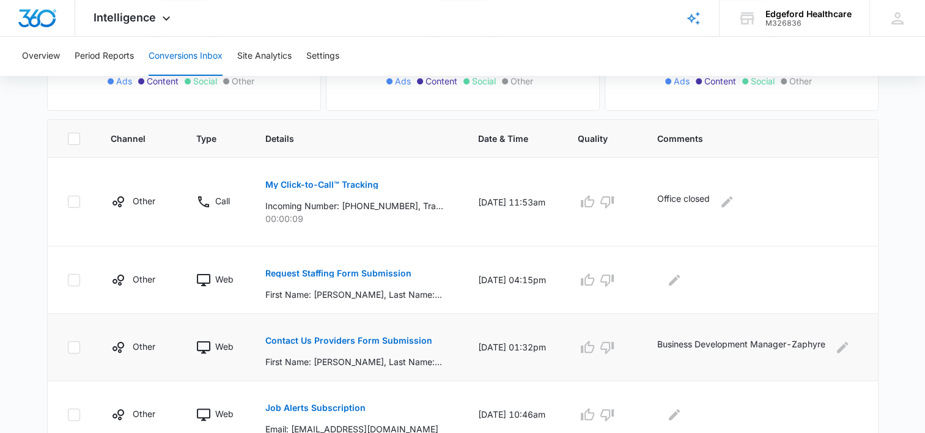
scroll to position [225, 0]
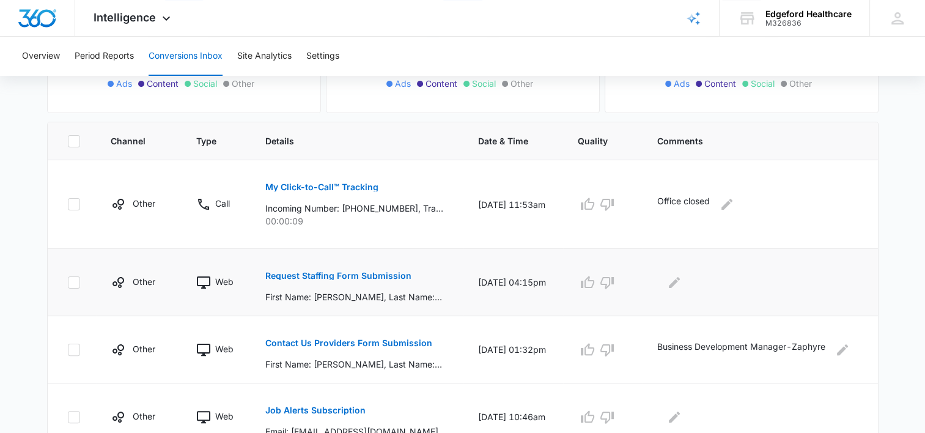
click at [320, 272] on p "Request Staffing Form Submission" at bounding box center [338, 276] width 146 height 9
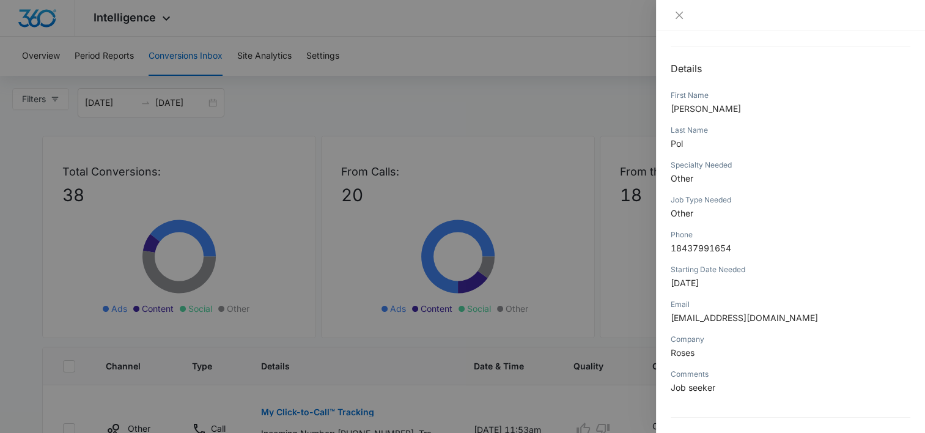
scroll to position [110, 0]
click at [683, 12] on icon "close" at bounding box center [679, 15] width 7 height 7
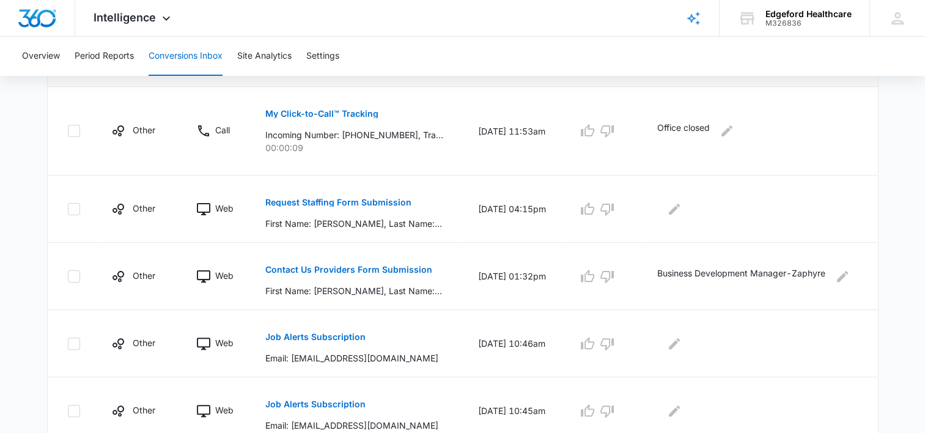
scroll to position [245, 0]
